Goal: Transaction & Acquisition: Purchase product/service

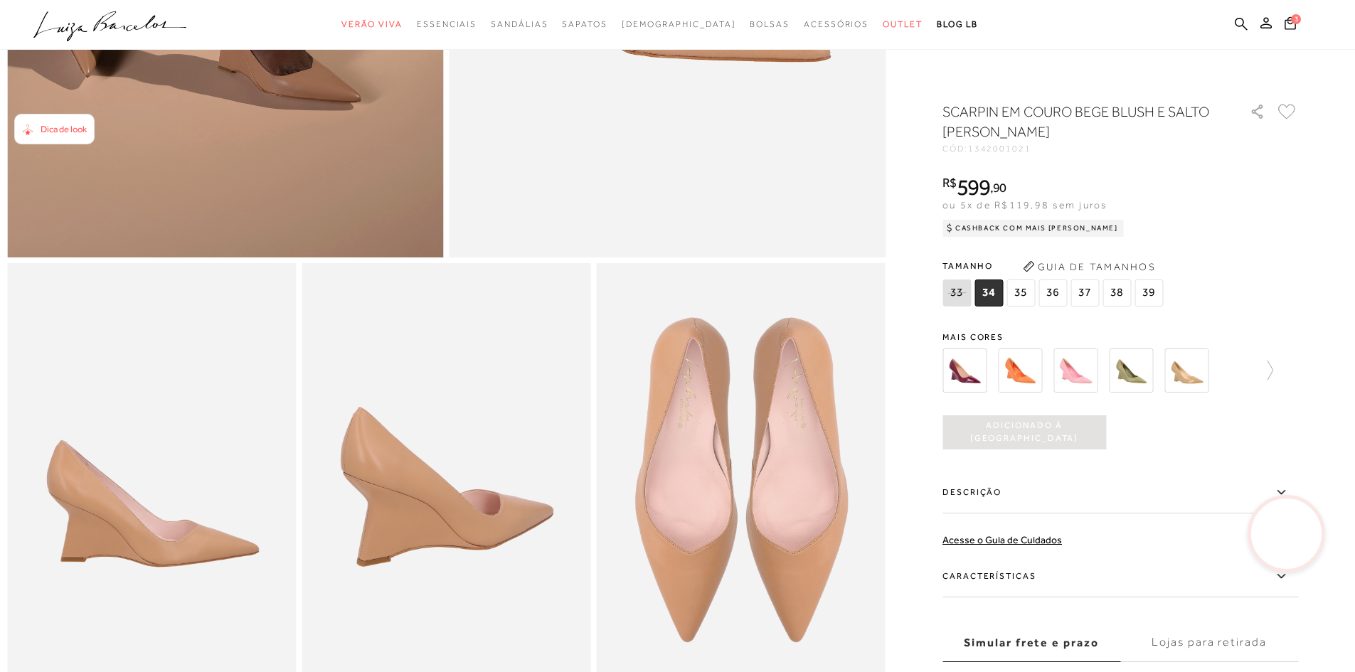
click at [1118, 295] on span "38" at bounding box center [1116, 293] width 28 height 27
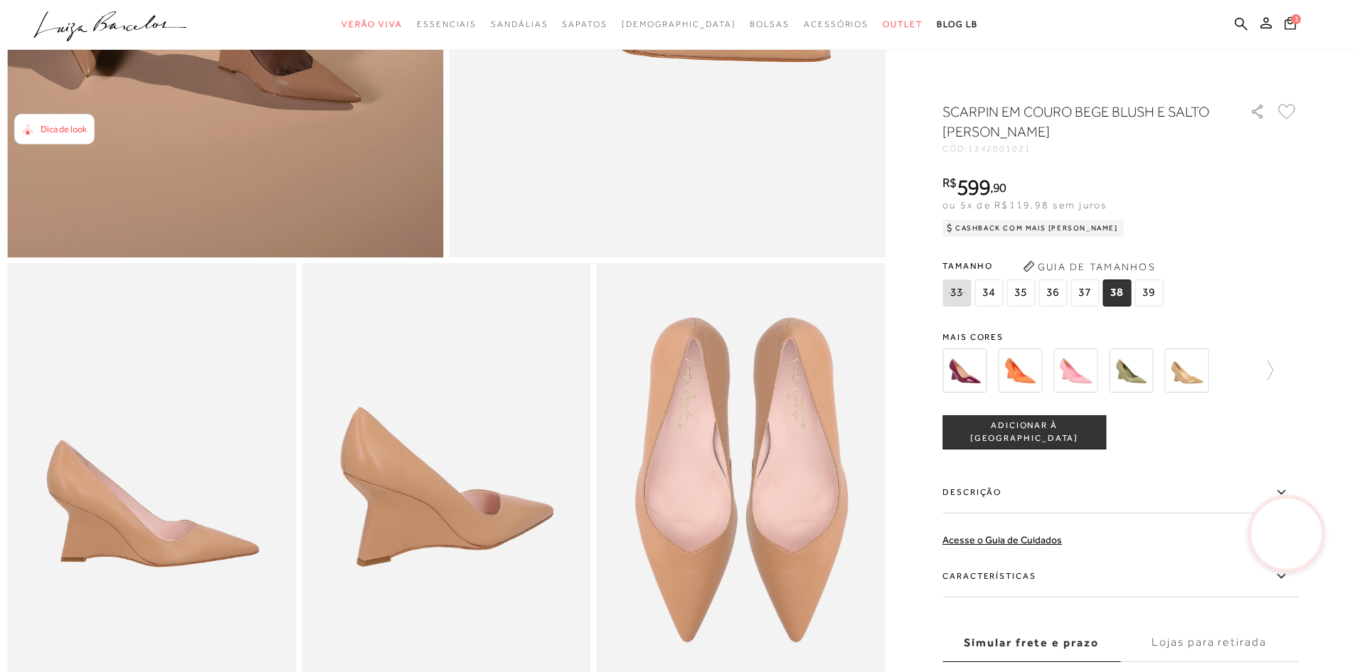
click at [1066, 432] on span "ADICIONAR À [GEOGRAPHIC_DATA]" at bounding box center [1024, 432] width 162 height 25
click at [1288, 21] on icon at bounding box center [1290, 23] width 12 height 14
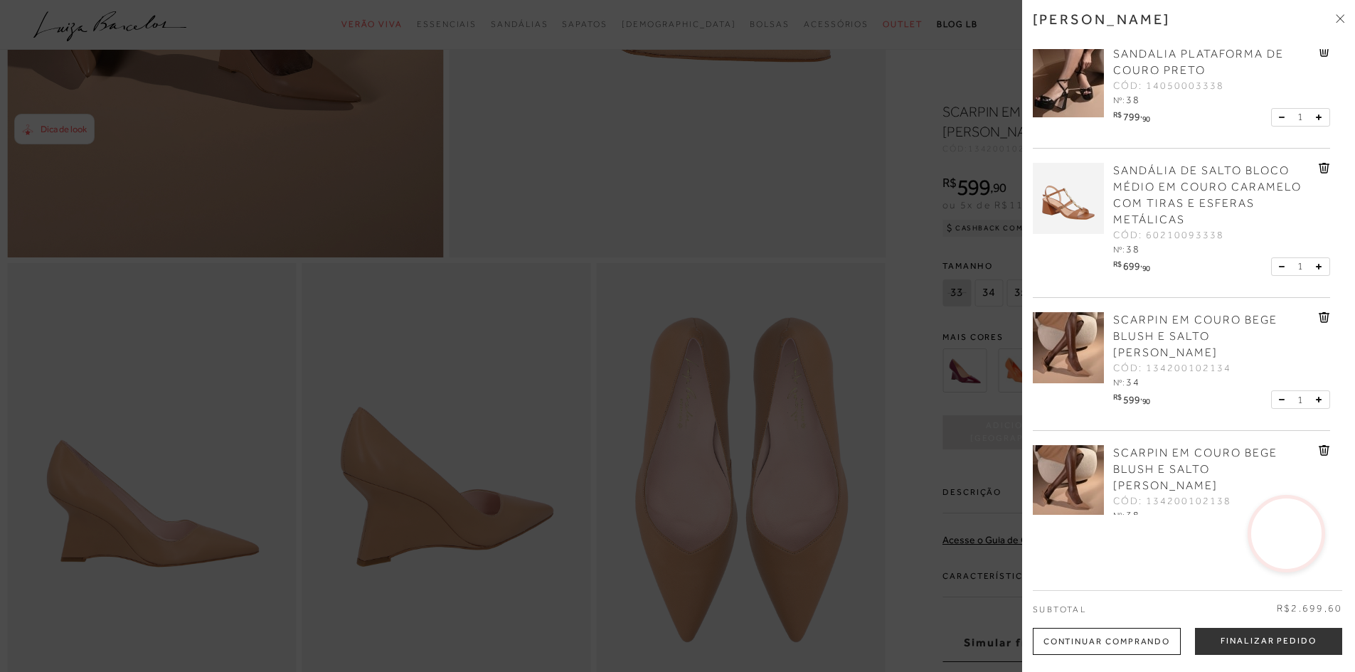
scroll to position [33, 0]
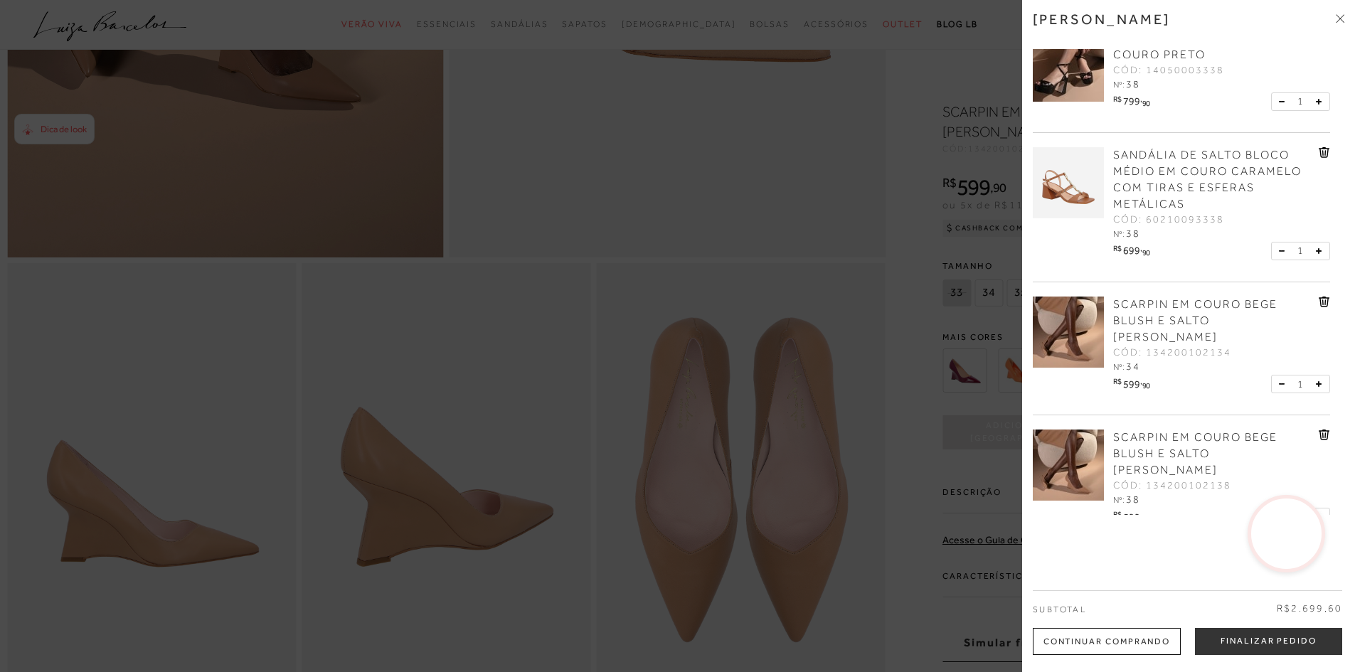
click at [1324, 305] on icon at bounding box center [1324, 302] width 1 height 6
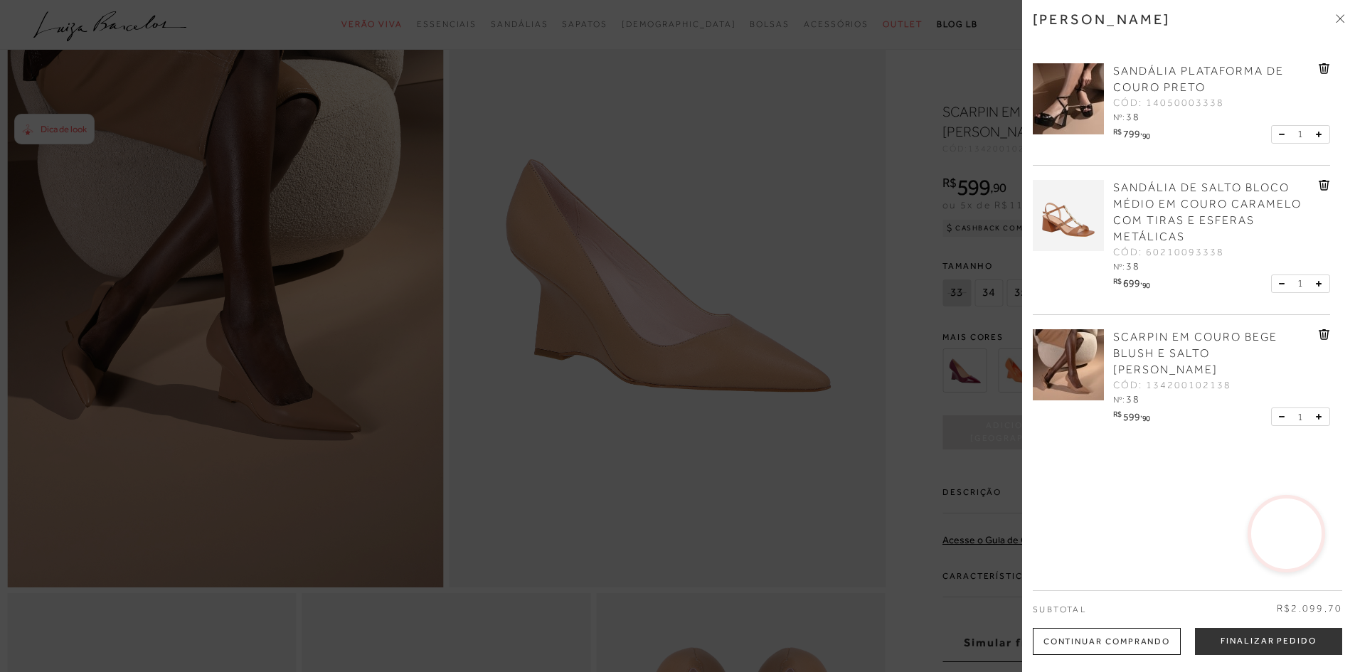
scroll to position [142, 0]
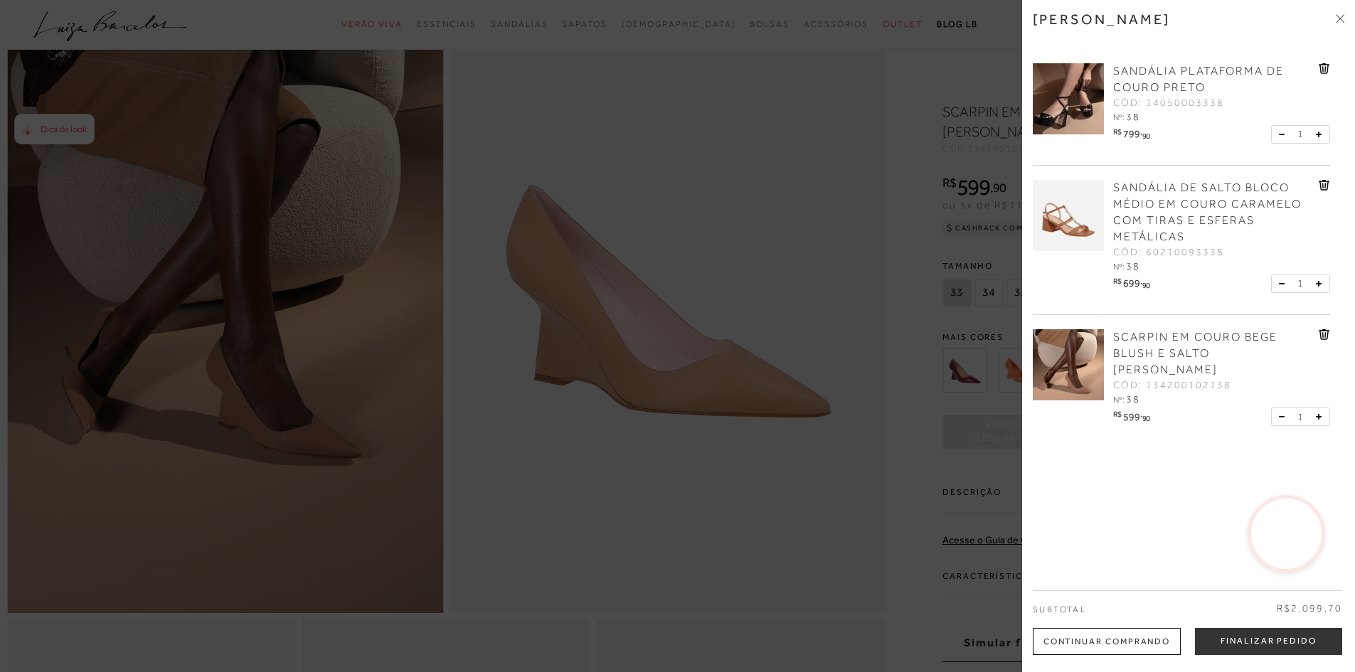
click at [1324, 65] on icon at bounding box center [1324, 68] width 11 height 11
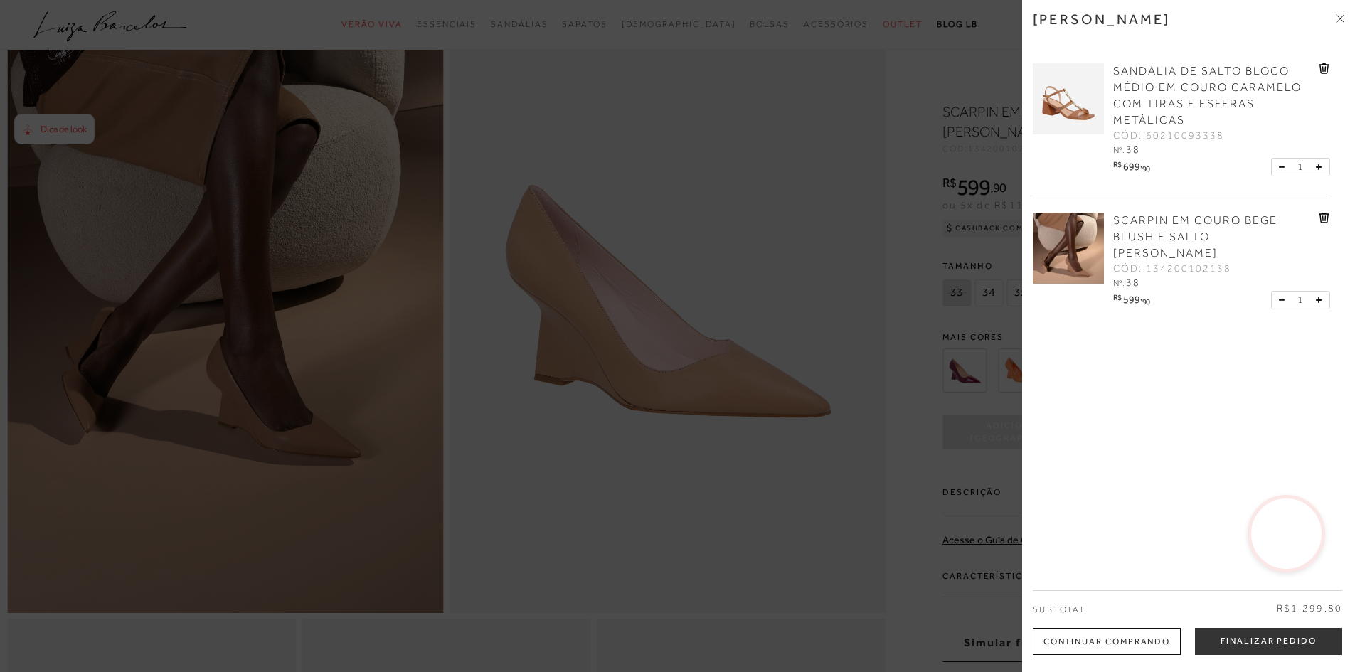
click at [819, 444] on div at bounding box center [677, 336] width 1355 height 672
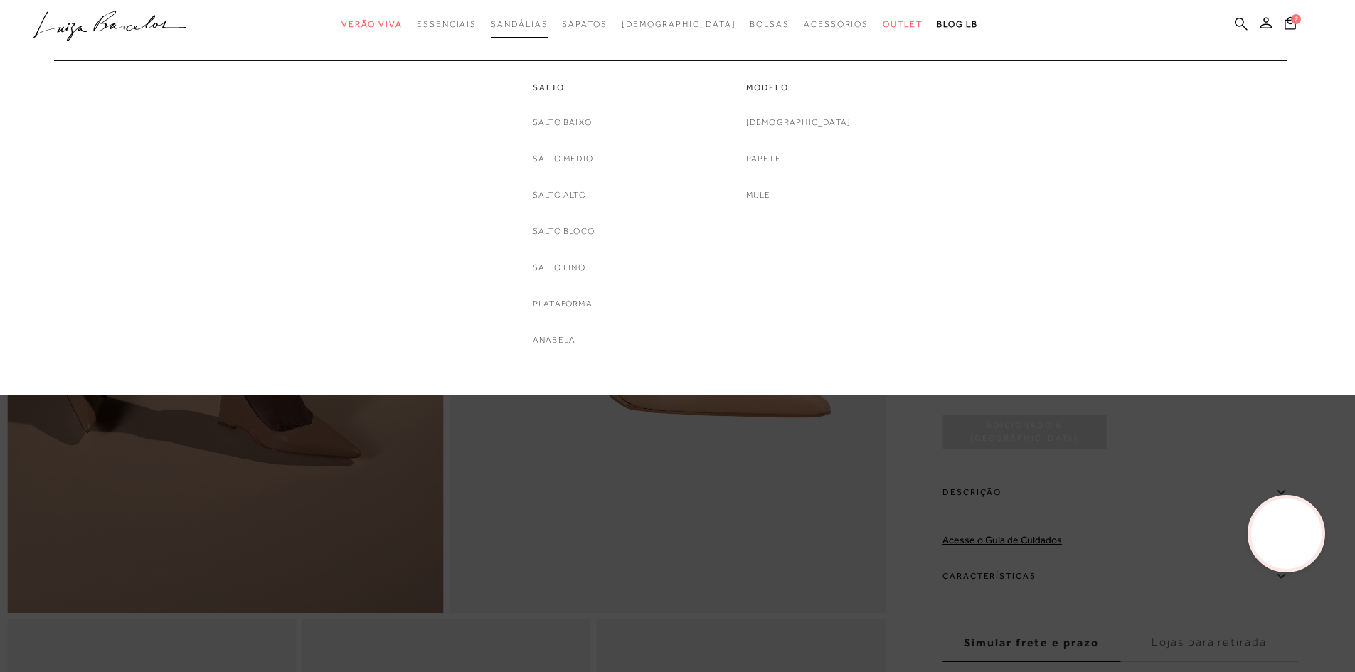
click at [548, 26] on span "Sandálias" at bounding box center [519, 24] width 57 height 10
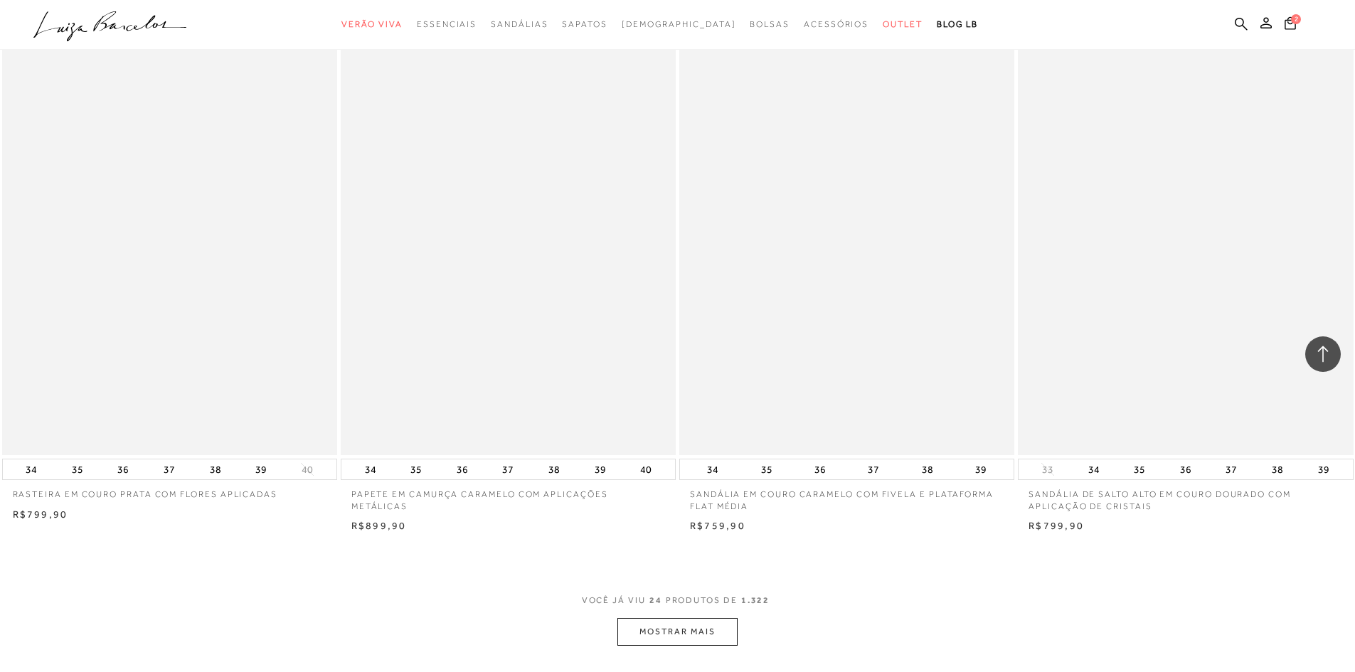
scroll to position [3627, 0]
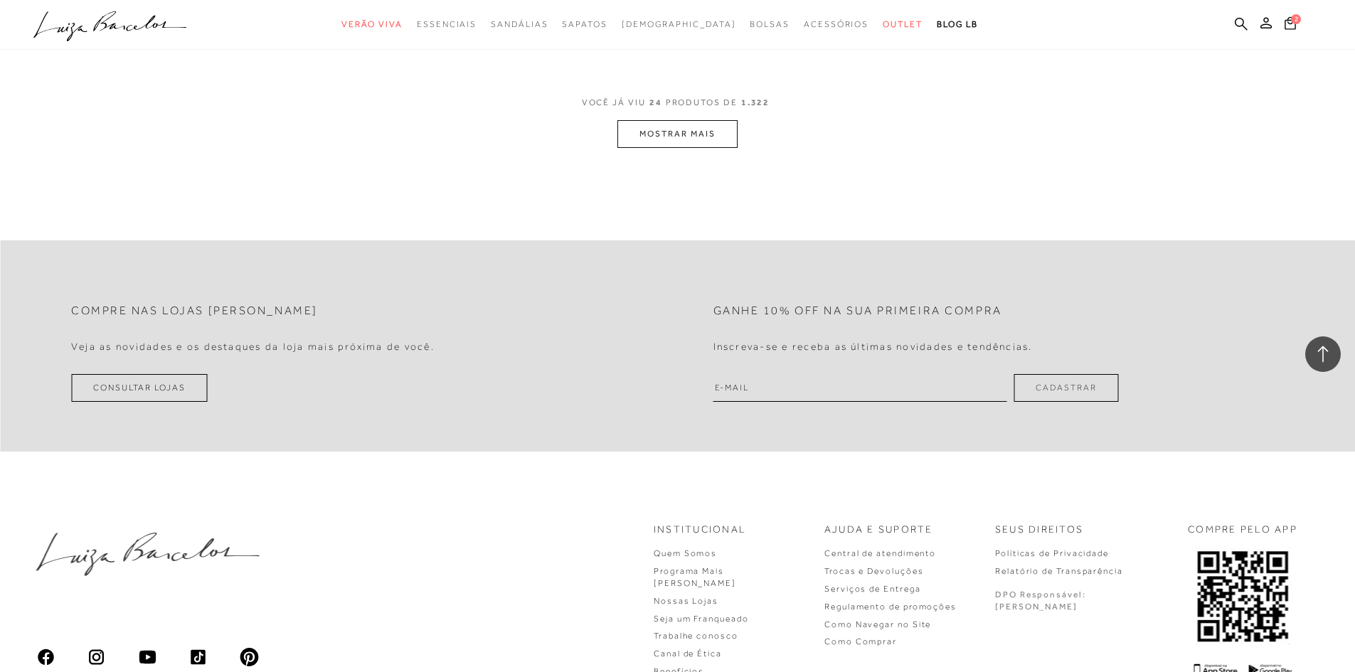
click at [656, 142] on button "MOSTRAR MAIS" at bounding box center [676, 134] width 119 height 28
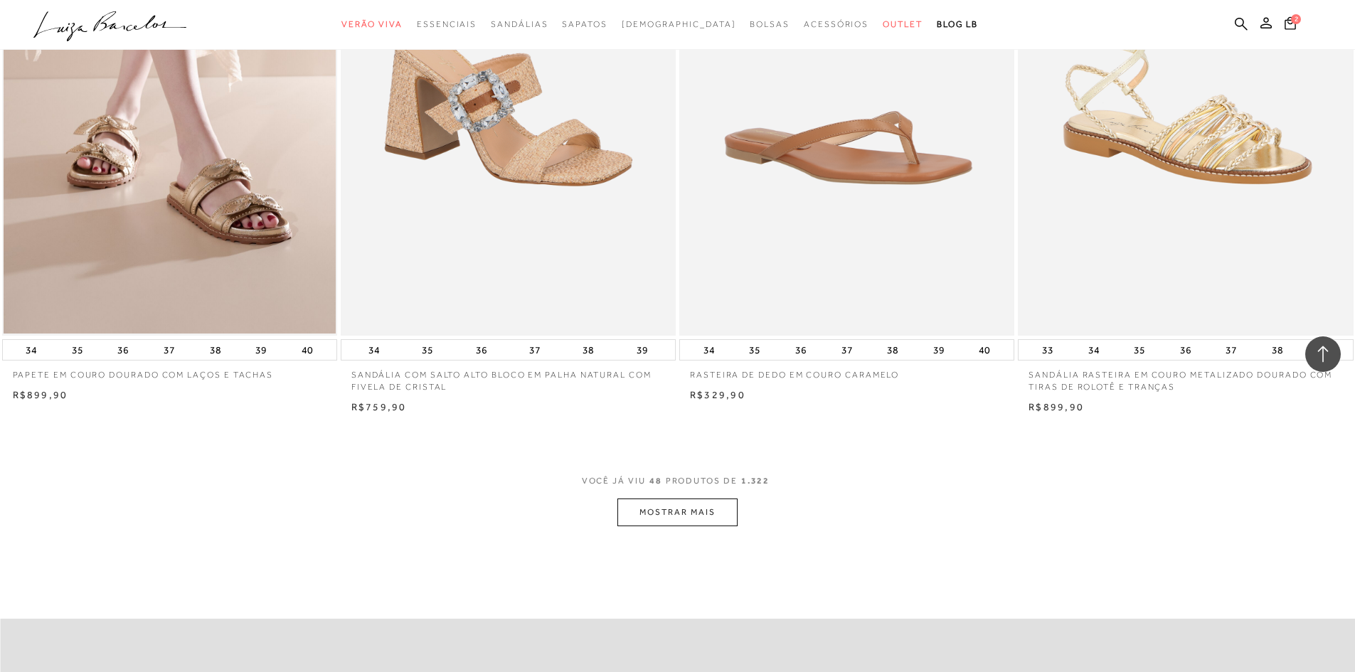
scroll to position [6970, 0]
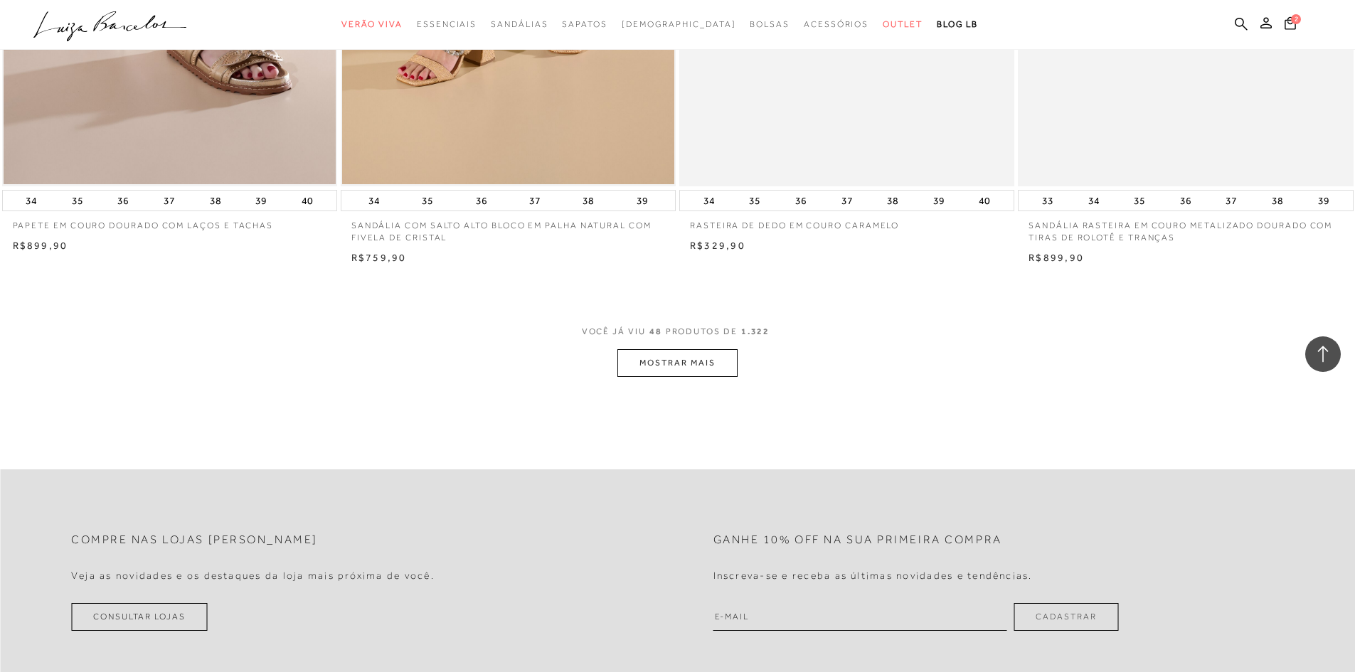
click at [650, 372] on button "MOSTRAR MAIS" at bounding box center [676, 363] width 119 height 28
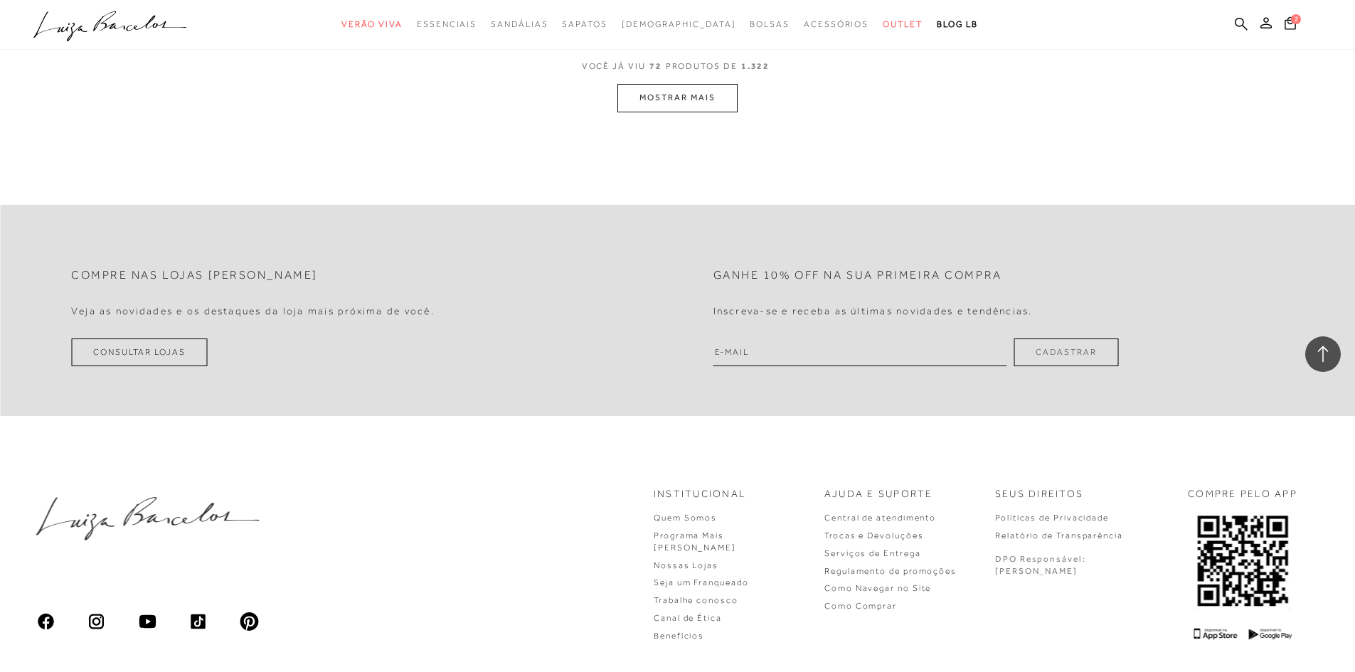
scroll to position [10811, 0]
click at [718, 103] on button "MOSTRAR MAIS" at bounding box center [676, 94] width 119 height 28
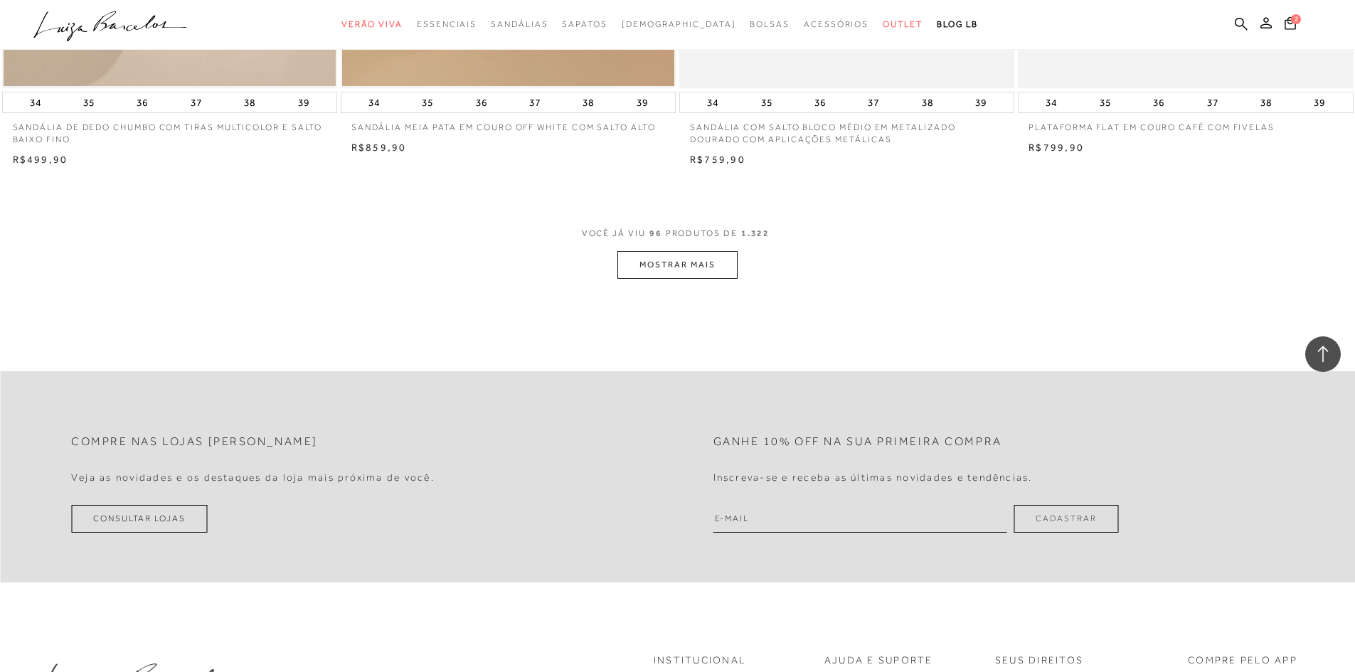
scroll to position [14312, 0]
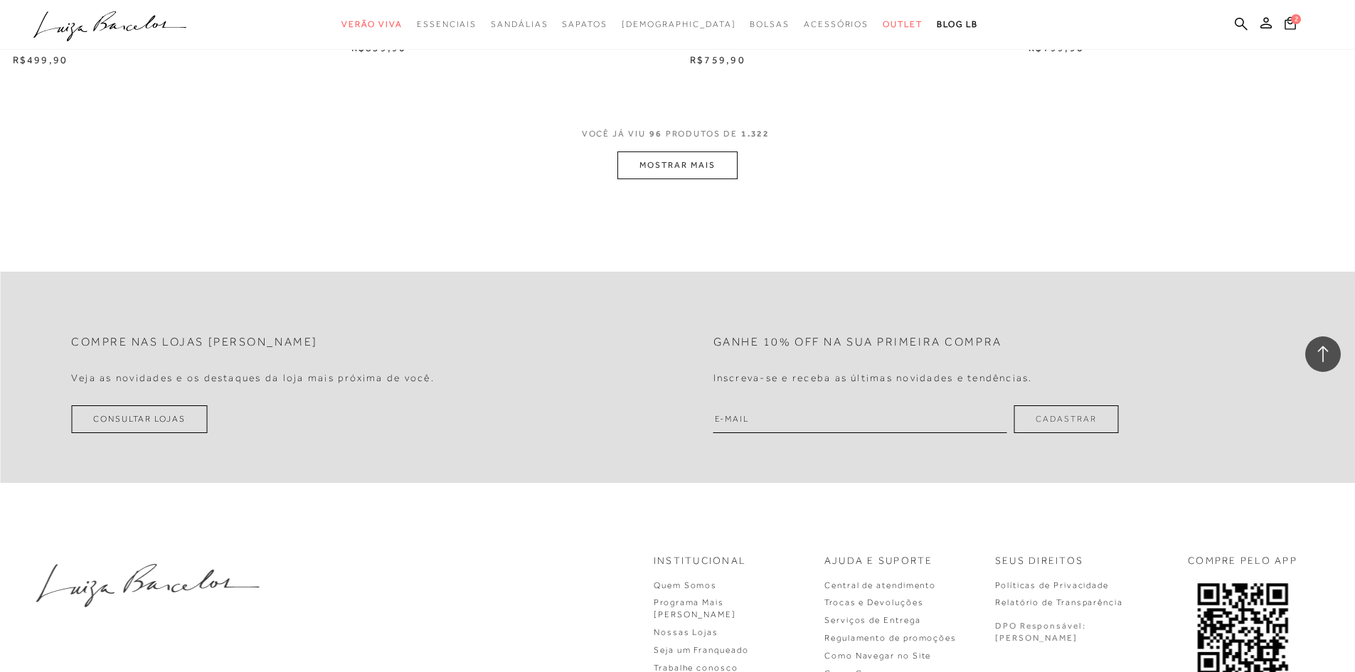
click at [718, 159] on button "MOSTRAR MAIS" at bounding box center [676, 165] width 119 height 28
